Goal: Task Accomplishment & Management: Use online tool/utility

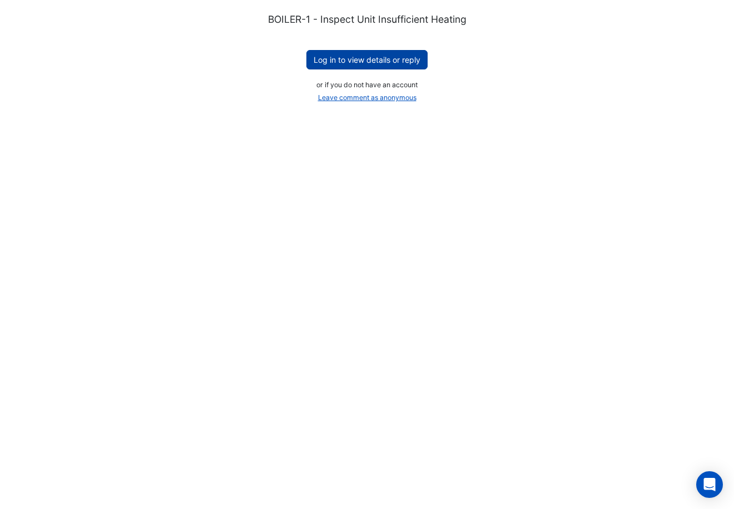
click at [365, 60] on button "Log in to view details or reply" at bounding box center [366, 59] width 121 height 19
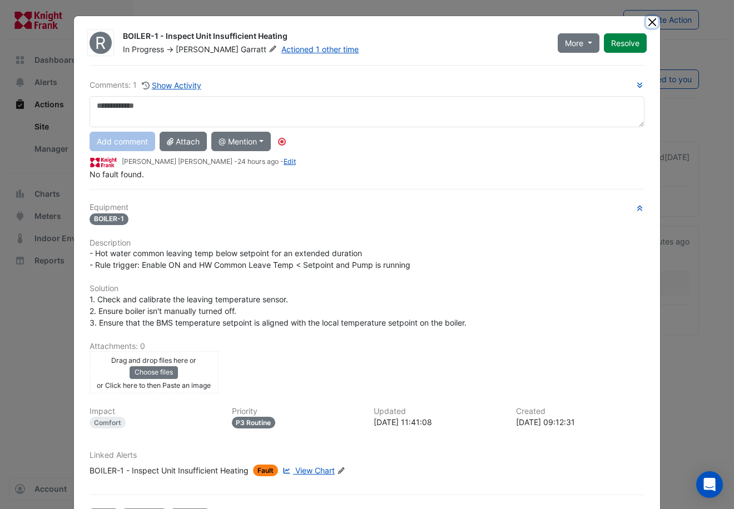
click at [647, 23] on button "Close" at bounding box center [652, 22] width 12 height 12
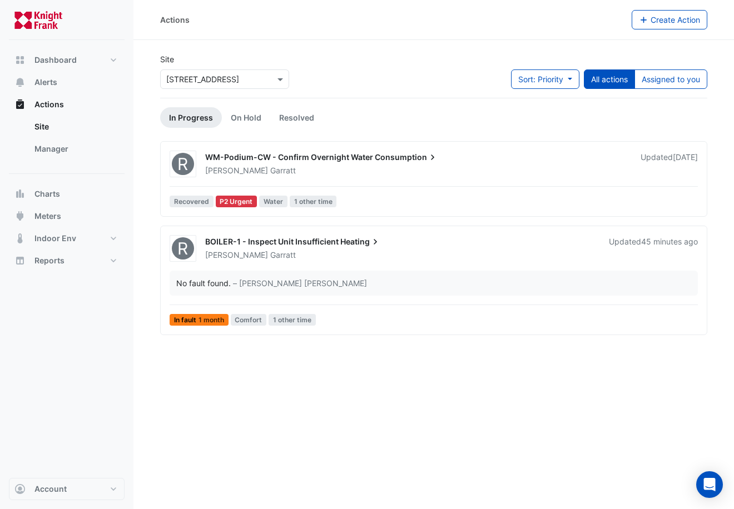
click at [386, 359] on div "Actions Create Action Site Select a Site × [STREET_ADDRESS] Sort: Priority Prio…" at bounding box center [433, 254] width 600 height 509
